Goal: Task Accomplishment & Management: Use online tool/utility

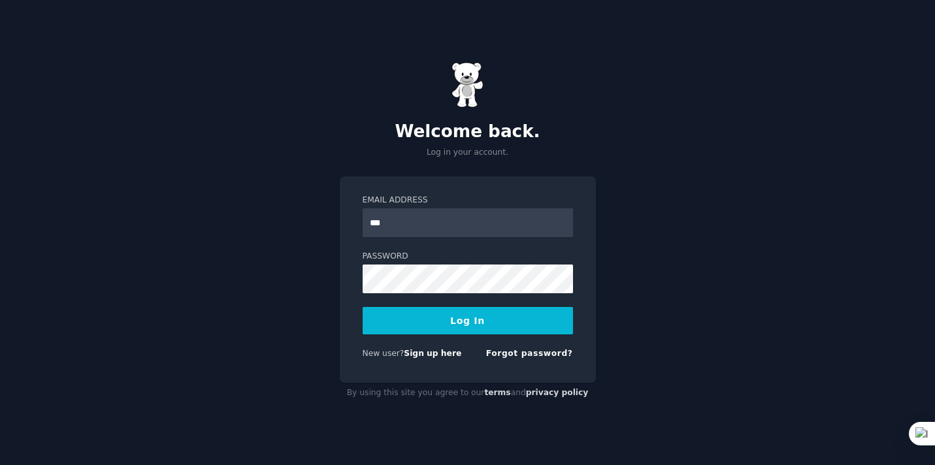
type input "**********"
click at [484, 328] on button "Log In" at bounding box center [468, 320] width 210 height 27
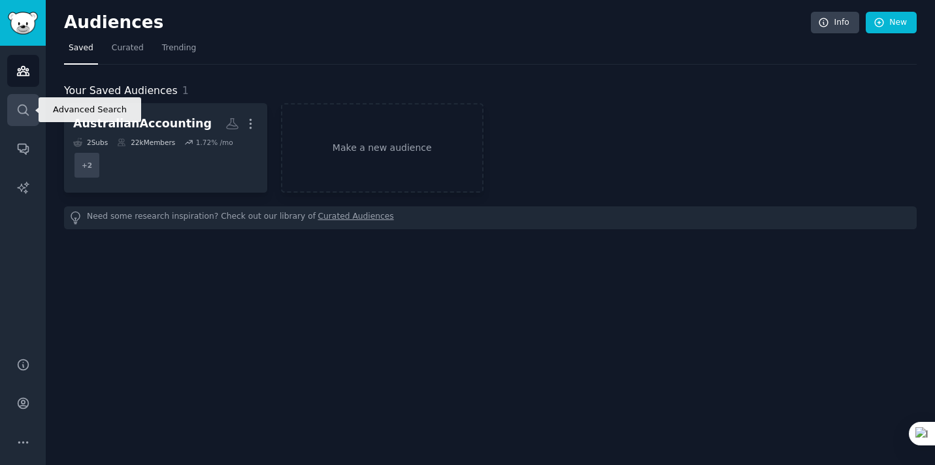
click at [27, 118] on link "Search" at bounding box center [23, 110] width 32 height 32
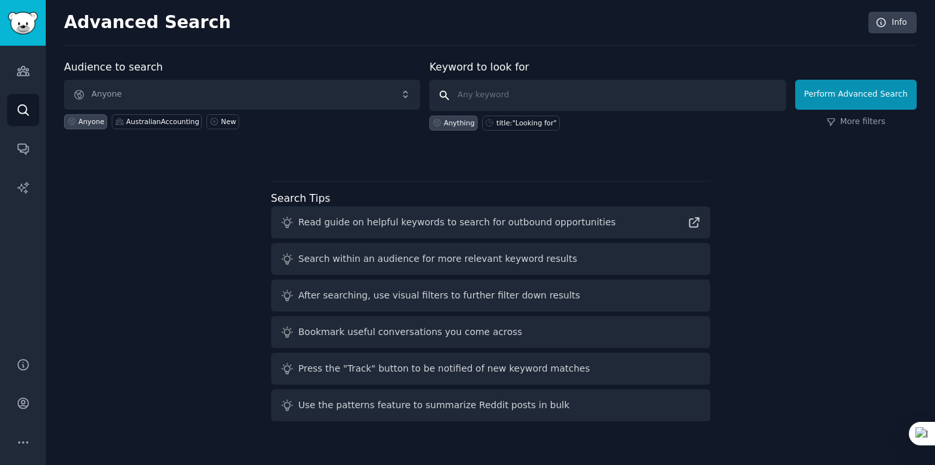
click at [594, 84] on input "text" at bounding box center [607, 95] width 356 height 31
paste input "[URL][DOMAIN_NAME]"
type input "[URL][DOMAIN_NAME]"
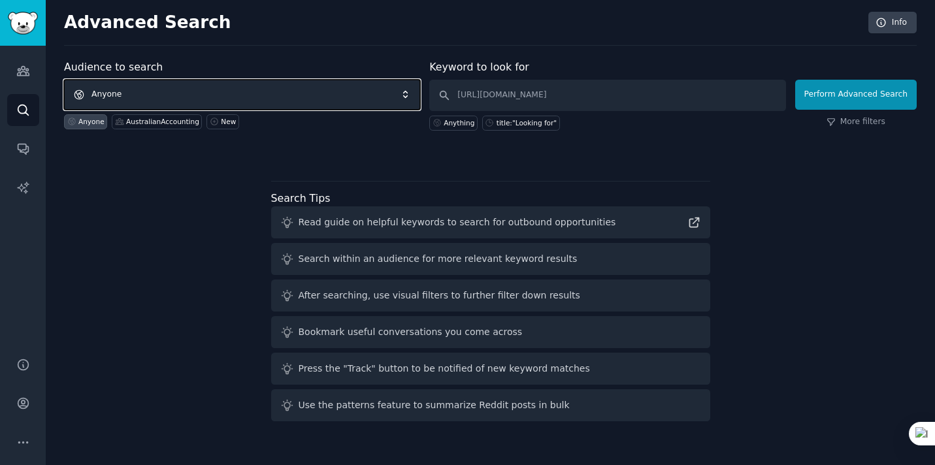
click at [384, 90] on span "Anyone" at bounding box center [242, 95] width 356 height 30
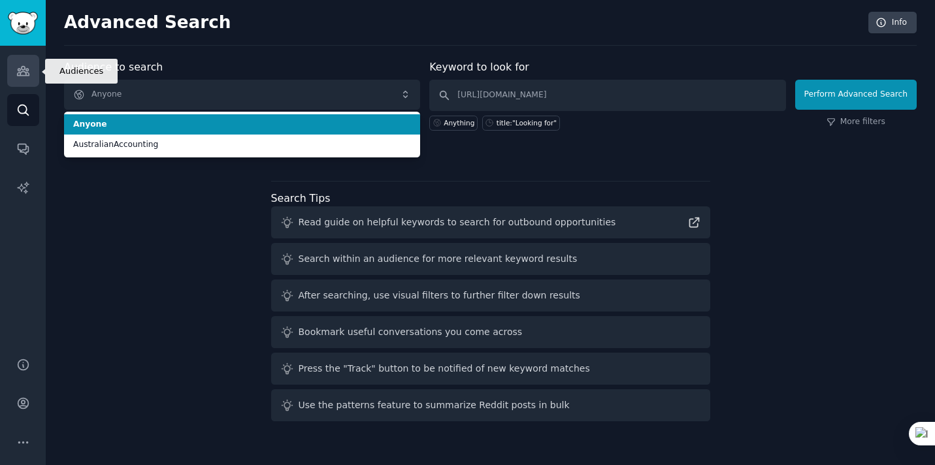
click at [16, 61] on link "Audiences" at bounding box center [23, 71] width 32 height 32
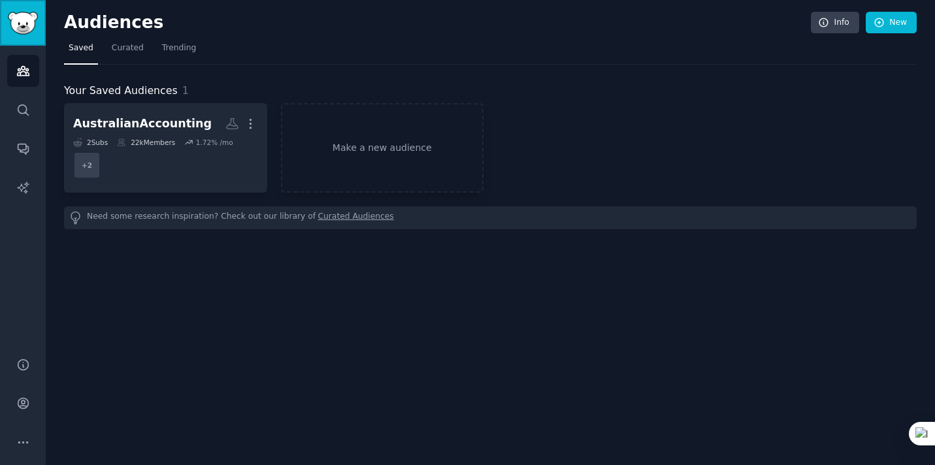
click at [25, 27] on img "Sidebar" at bounding box center [23, 23] width 30 height 23
click at [27, 98] on link "Search" at bounding box center [23, 110] width 32 height 32
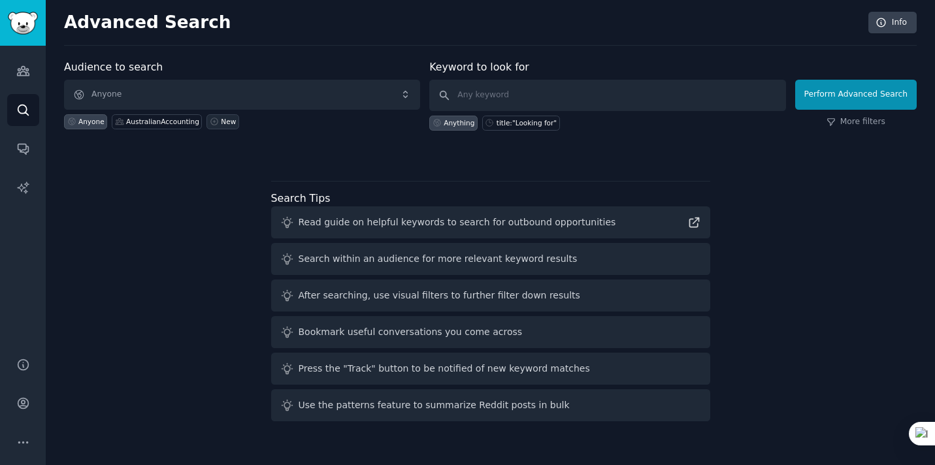
click at [214, 120] on link "New" at bounding box center [223, 121] width 32 height 15
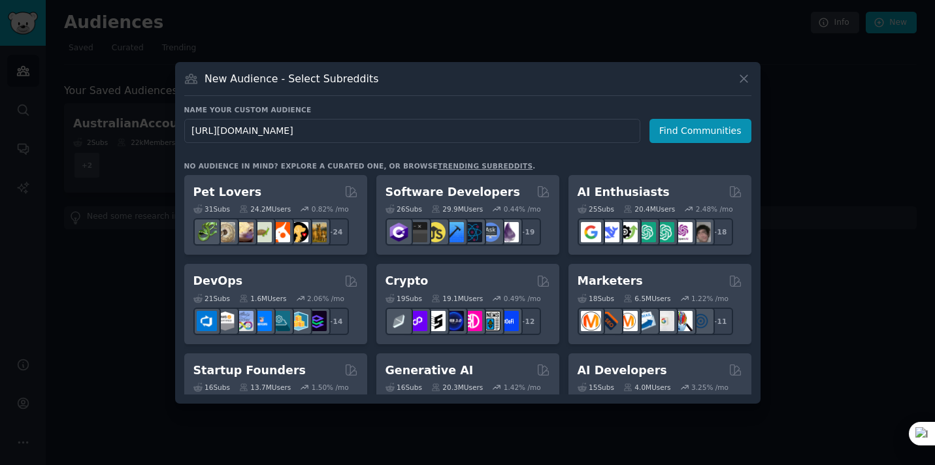
drag, startPoint x: 300, startPoint y: 132, endPoint x: 184, endPoint y: 124, distance: 116.0
click at [184, 124] on input "https://www.reddit.com/r/APStudents/" at bounding box center [412, 131] width 456 height 24
click at [256, 140] on input "APStudents/" at bounding box center [412, 131] width 456 height 24
type input "APStudents"
click at [654, 131] on button "Find Communities" at bounding box center [701, 131] width 102 height 24
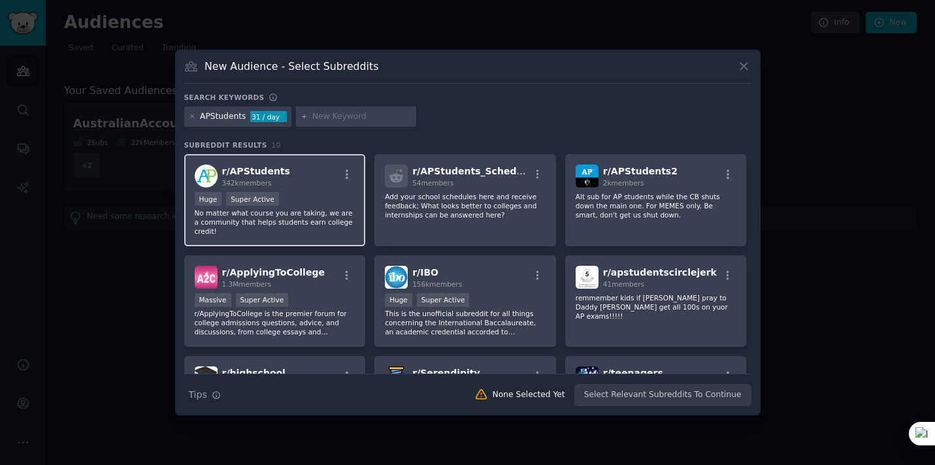
click at [293, 212] on p "No matter what course you are taking, we are a community that helps students ea…" at bounding box center [275, 222] width 161 height 27
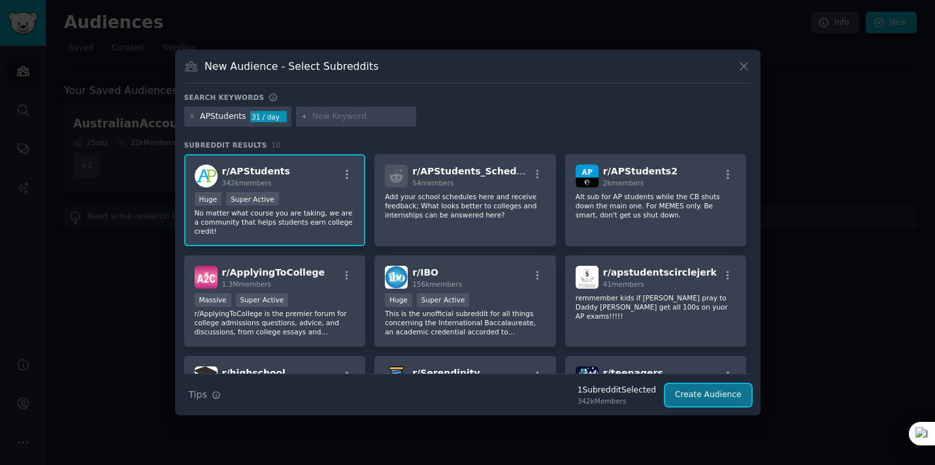
click at [707, 393] on button "Create Audience" at bounding box center [708, 395] width 86 height 22
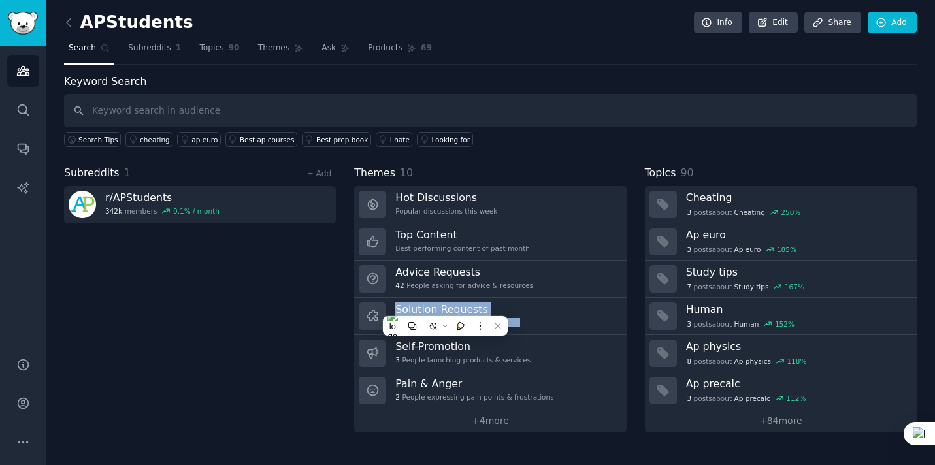
click at [287, 349] on div "Subreddits 1 + Add r/ APStudents 342k members 0.1 % / month" at bounding box center [200, 298] width 272 height 267
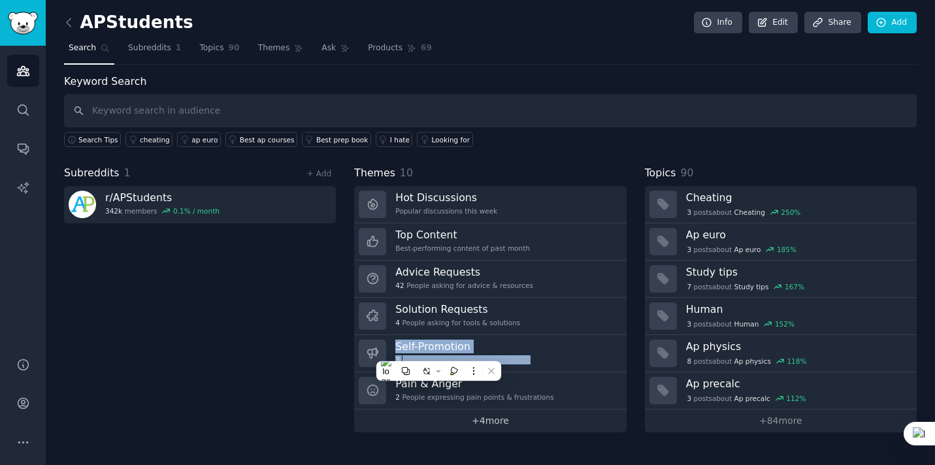
click at [487, 420] on link "+ 4 more" at bounding box center [490, 421] width 272 height 23
